Goal: Communication & Community: Answer question/provide support

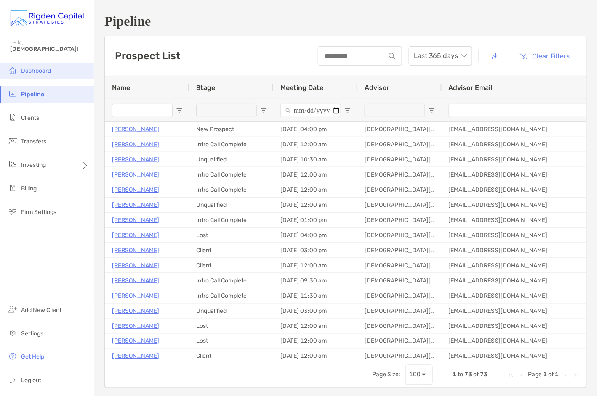
click at [39, 70] on span "Dashboard" at bounding box center [36, 70] width 30 height 7
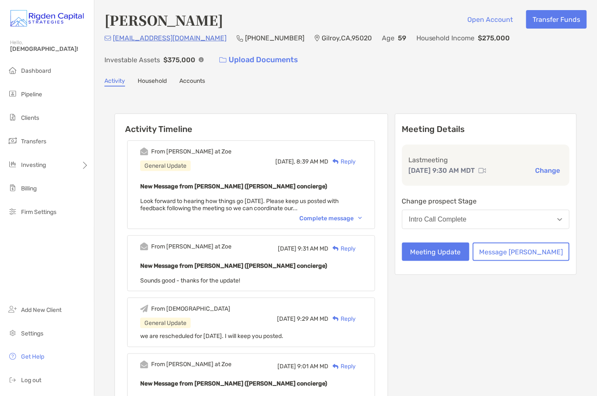
click at [356, 160] on div "Reply" at bounding box center [341, 161] width 27 height 9
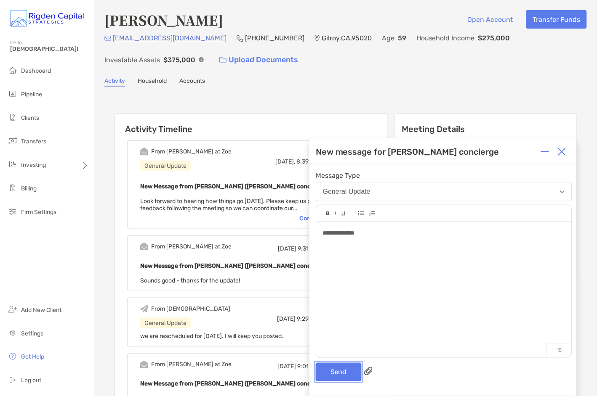
click at [343, 376] on button "Send" at bounding box center [339, 372] width 46 height 19
